Goal: Find specific page/section: Find specific page/section

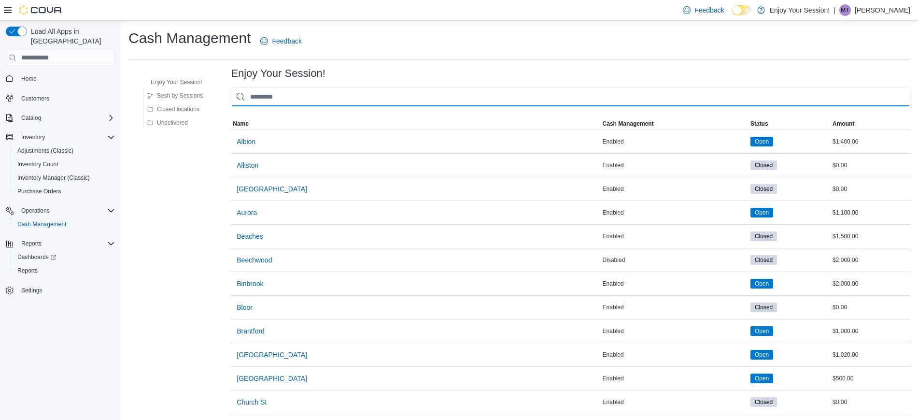
click at [292, 97] on input "This is a search bar. As you type, the results lower in the page will automatic…" at bounding box center [570, 96] width 679 height 19
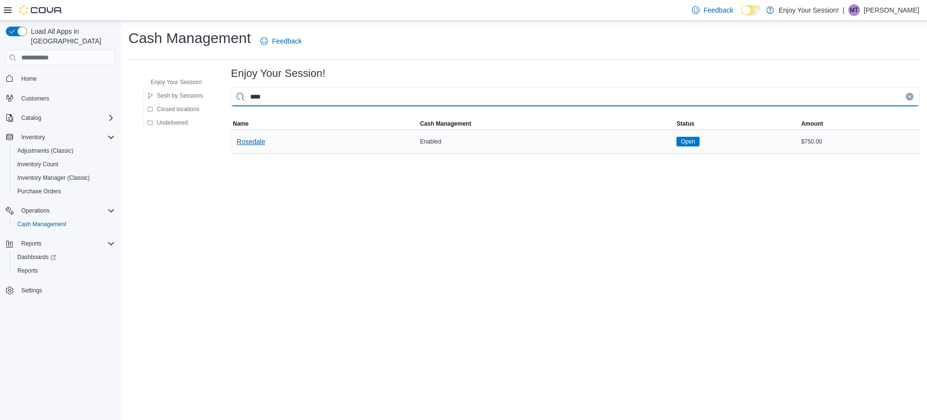
type input "****"
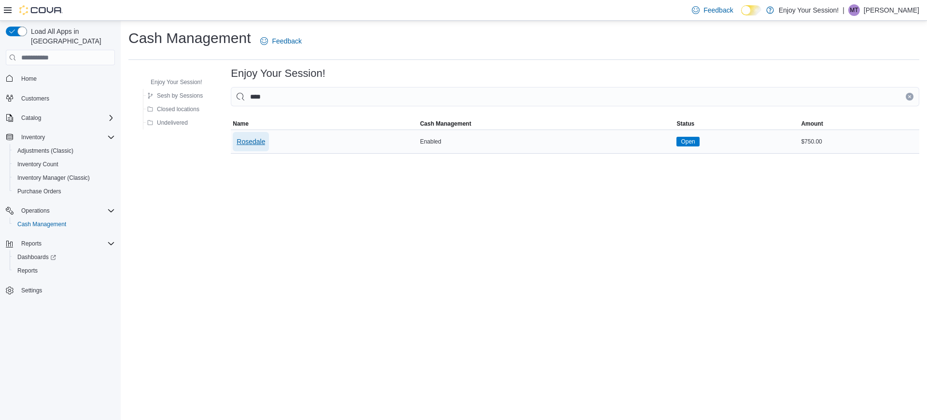
click at [254, 138] on span "Rosedale" at bounding box center [251, 142] width 28 height 10
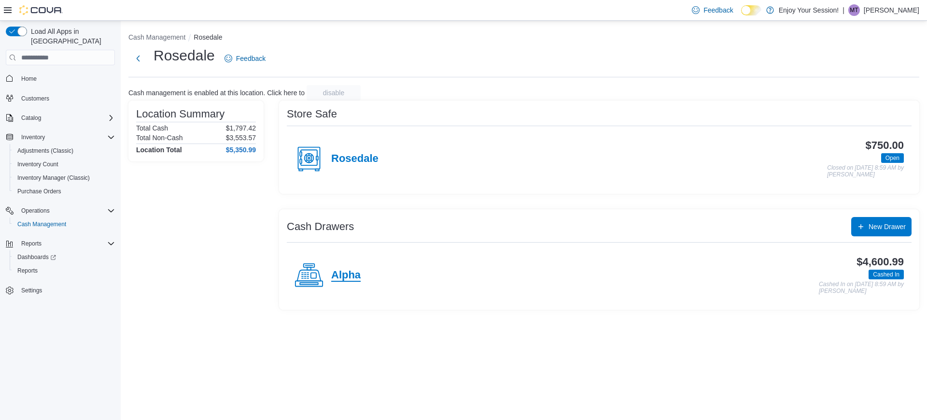
click at [342, 275] on h4 "Alpha" at bounding box center [345, 275] width 29 height 13
